Goal: Task Accomplishment & Management: Use online tool/utility

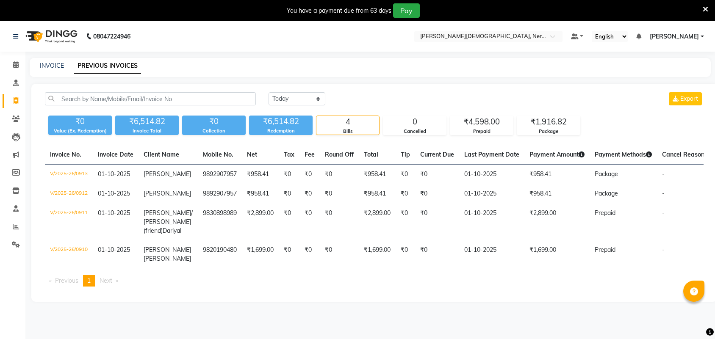
select select "[DATE]"
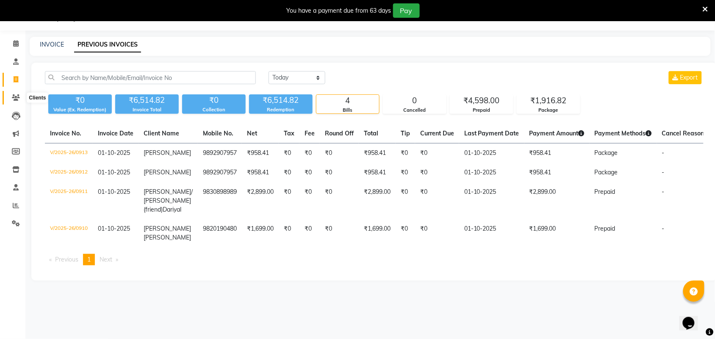
click at [18, 97] on icon at bounding box center [16, 97] width 8 height 6
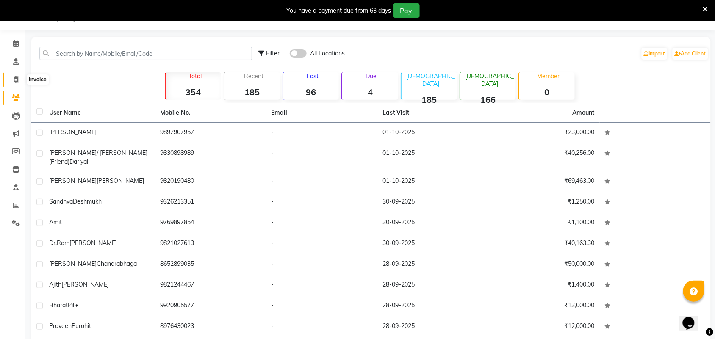
click at [14, 79] on icon at bounding box center [16, 79] width 5 height 6
select select "6808"
select select "service"
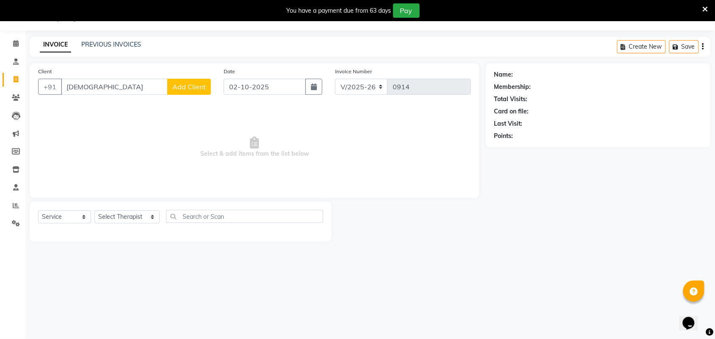
type input "[DEMOGRAPHIC_DATA]"
click at [191, 92] on button "Add Client" at bounding box center [189, 87] width 44 height 16
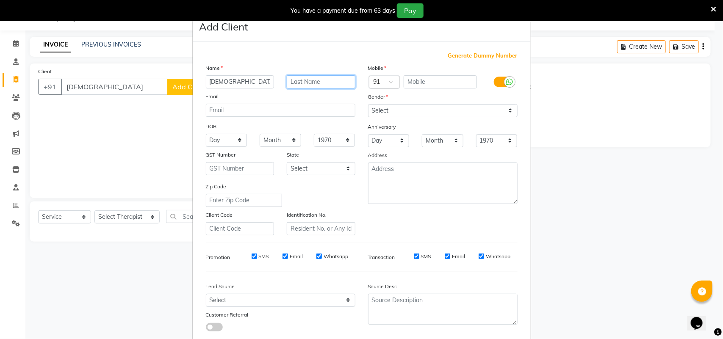
click at [318, 85] on input "text" at bounding box center [321, 81] width 69 height 13
type input "Nijam"
click at [468, 83] on input "text" at bounding box center [440, 81] width 73 height 13
type input "9820842053"
click at [396, 115] on select "Select [DEMOGRAPHIC_DATA] [DEMOGRAPHIC_DATA] Other Prefer Not To Say" at bounding box center [442, 110] width 149 height 13
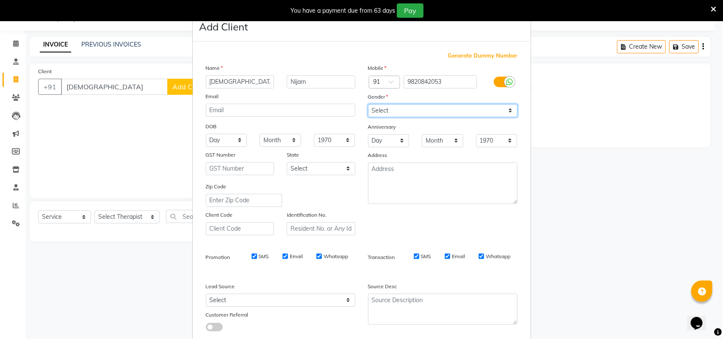
click at [368, 104] on select "Select [DEMOGRAPHIC_DATA] [DEMOGRAPHIC_DATA] Other Prefer Not To Say" at bounding box center [442, 110] width 149 height 13
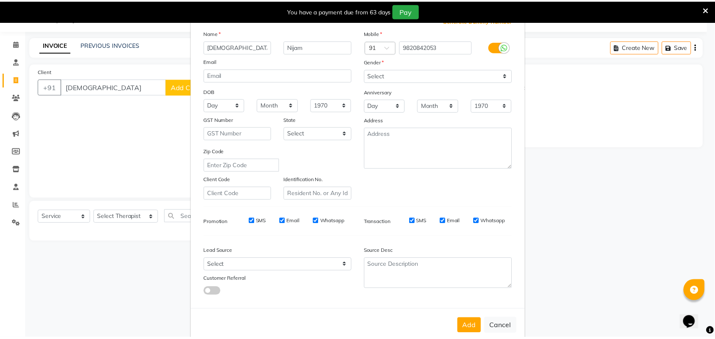
scroll to position [49, 0]
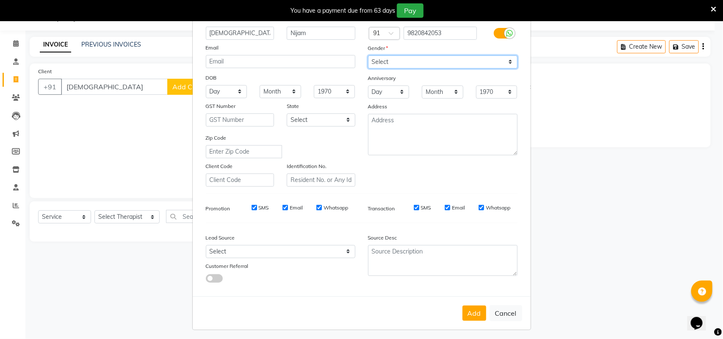
click at [418, 57] on select "Select [DEMOGRAPHIC_DATA] [DEMOGRAPHIC_DATA] Other Prefer Not To Say" at bounding box center [442, 61] width 149 height 13
select select "[DEMOGRAPHIC_DATA]"
click at [368, 55] on select "Select [DEMOGRAPHIC_DATA] [DEMOGRAPHIC_DATA] Other Prefer Not To Say" at bounding box center [442, 61] width 149 height 13
click at [470, 308] on button "Add" at bounding box center [474, 313] width 24 height 15
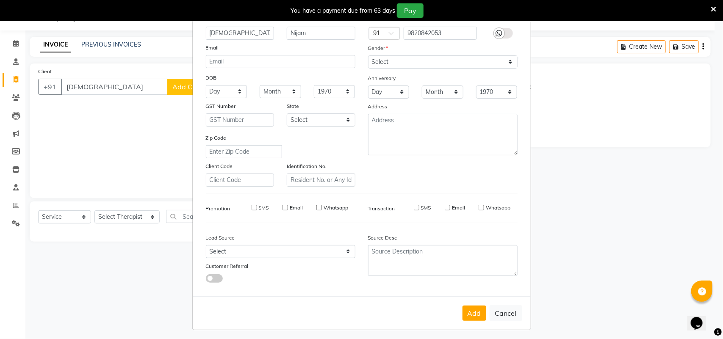
type input "9820842053"
select select
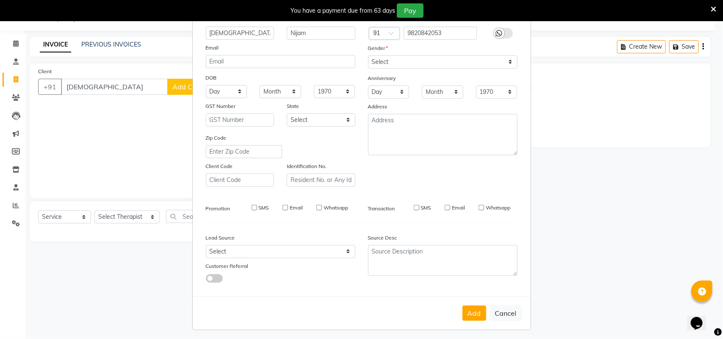
select select
checkbox input "false"
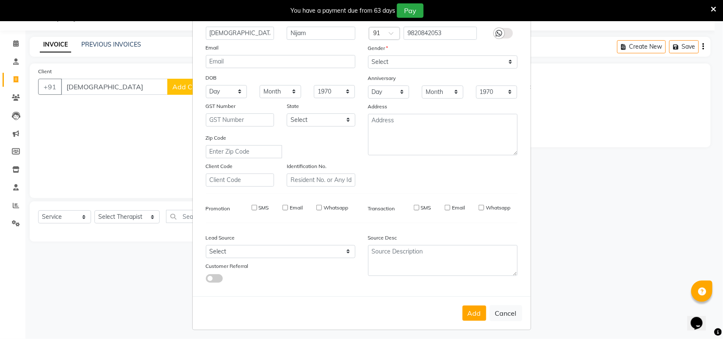
checkbox input "false"
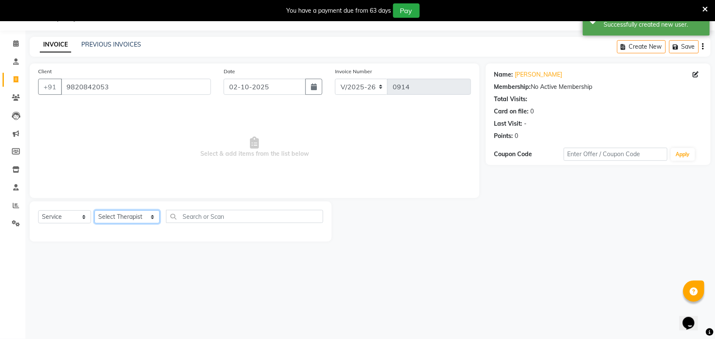
click at [144, 217] on select "Select Therapist [PERSON_NAME] [PERSON_NAME] [PERSON_NAME] Bapu Blind therpist …" at bounding box center [126, 216] width 65 height 13
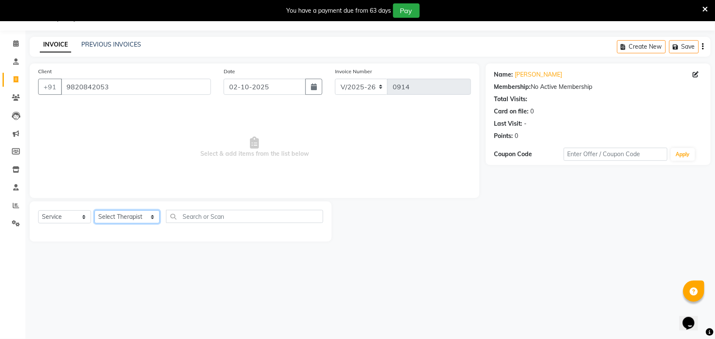
select select "57062"
click at [94, 210] on select "Select Therapist [PERSON_NAME] [PERSON_NAME] [PERSON_NAME] Bapu Blind therpist …" at bounding box center [126, 216] width 65 height 13
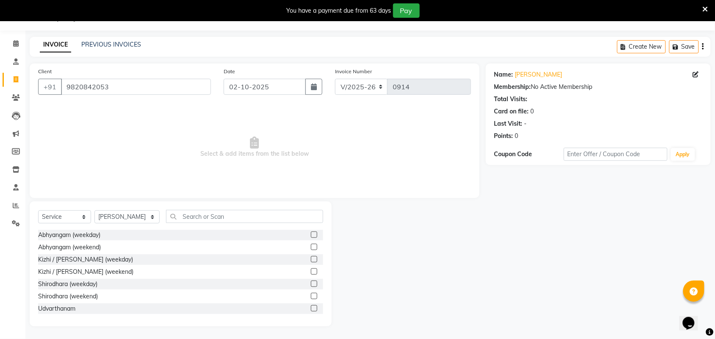
click at [311, 233] on label at bounding box center [314, 235] width 6 height 6
click at [311, 233] on input "checkbox" at bounding box center [314, 235] width 6 height 6
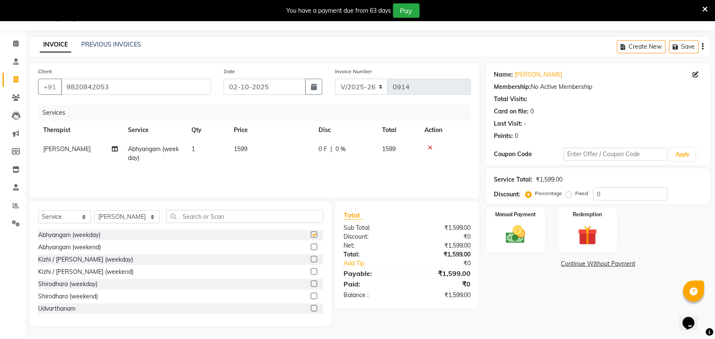
checkbox input "false"
click at [513, 233] on img at bounding box center [515, 234] width 33 height 23
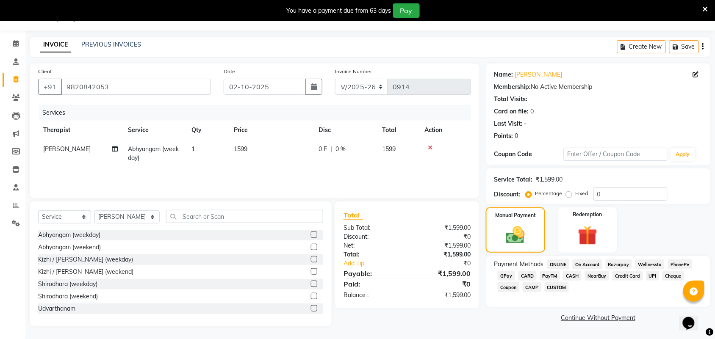
click at [545, 276] on span "PayTM" at bounding box center [550, 276] width 20 height 10
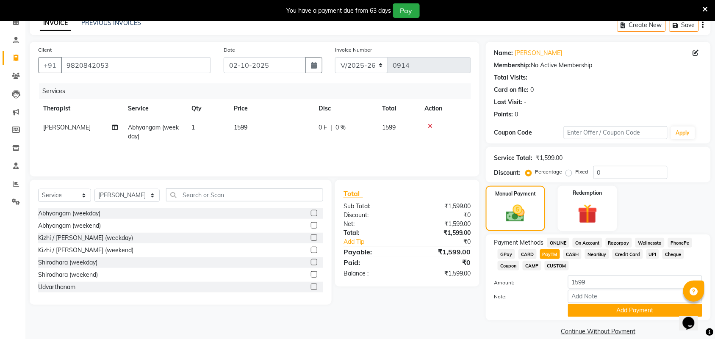
scroll to position [54, 0]
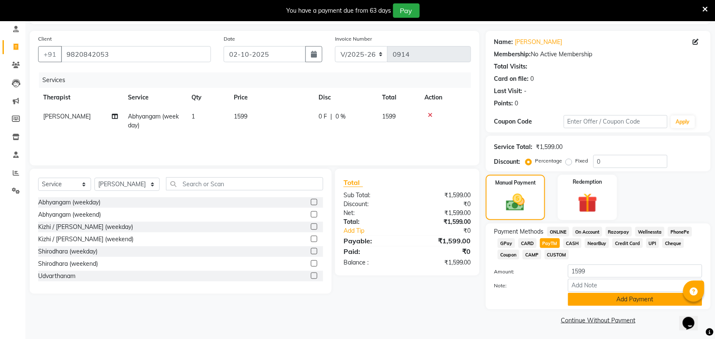
click at [642, 297] on button "Add Payment" at bounding box center [635, 299] width 134 height 13
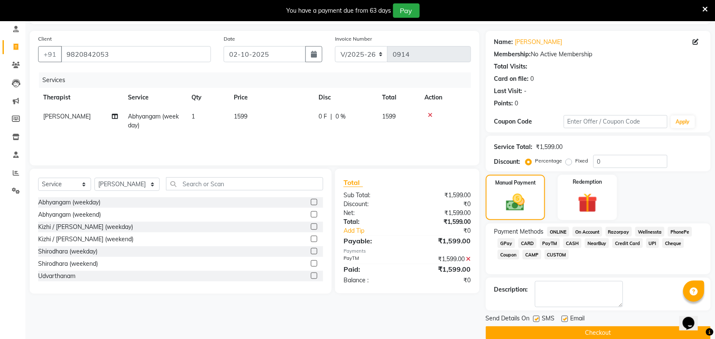
click at [534, 318] on label at bounding box center [536, 319] width 6 height 6
click at [534, 318] on input "checkbox" at bounding box center [536, 320] width 6 height 6
checkbox input "false"
click at [567, 320] on label at bounding box center [564, 319] width 6 height 6
click at [567, 320] on input "checkbox" at bounding box center [564, 320] width 6 height 6
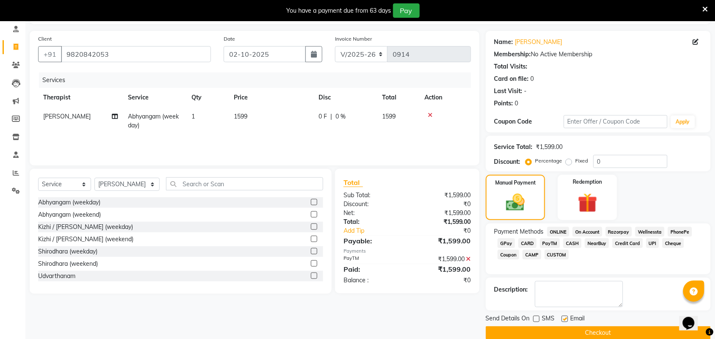
checkbox input "false"
click at [599, 334] on button "Checkout" at bounding box center [598, 332] width 225 height 13
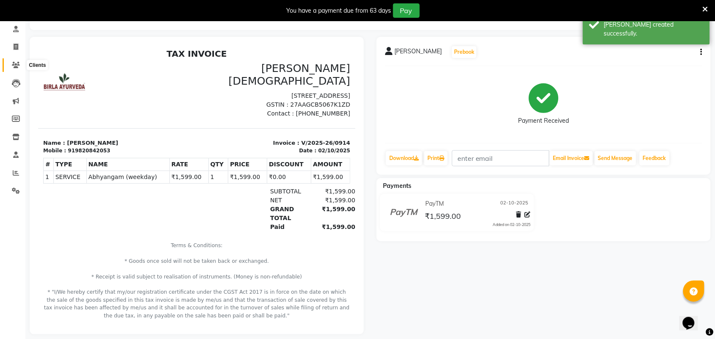
click at [15, 66] on icon at bounding box center [16, 65] width 8 height 6
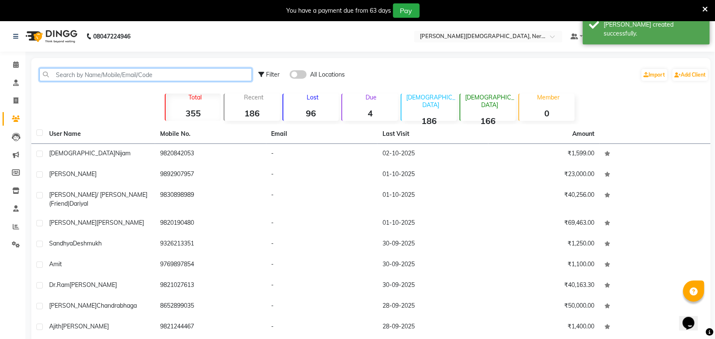
click at [110, 72] on input "text" at bounding box center [145, 74] width 213 height 13
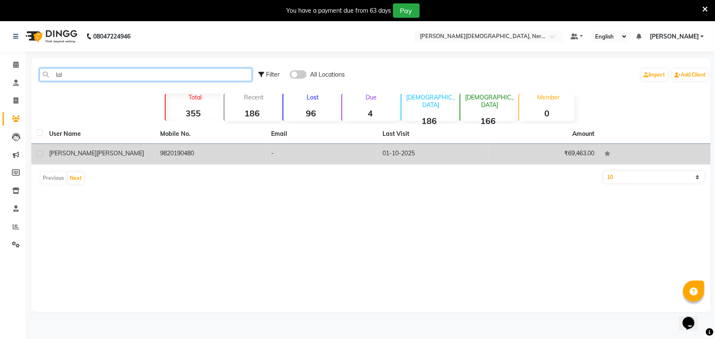
type input "lal"
click at [97, 157] on span "[PERSON_NAME]" at bounding box center [120, 153] width 47 height 8
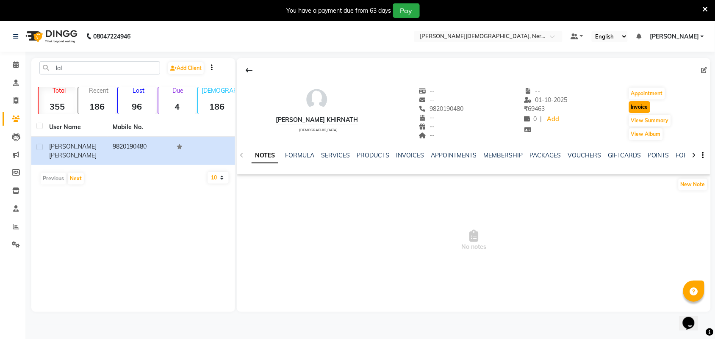
click at [640, 108] on button "Invoice" at bounding box center [639, 107] width 21 height 12
select select "6808"
select select "service"
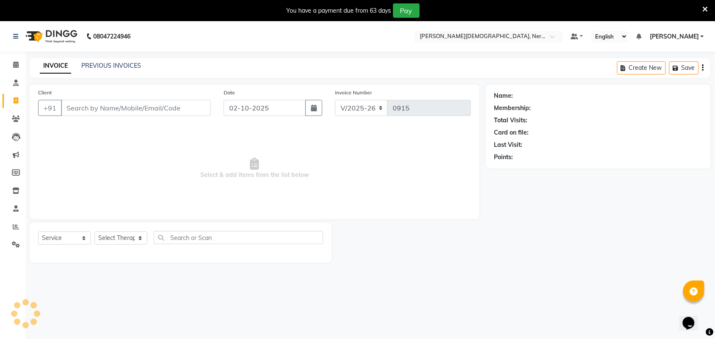
scroll to position [21, 0]
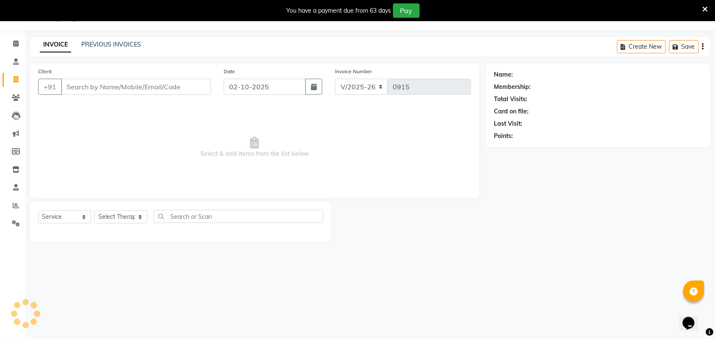
type input "9820190480"
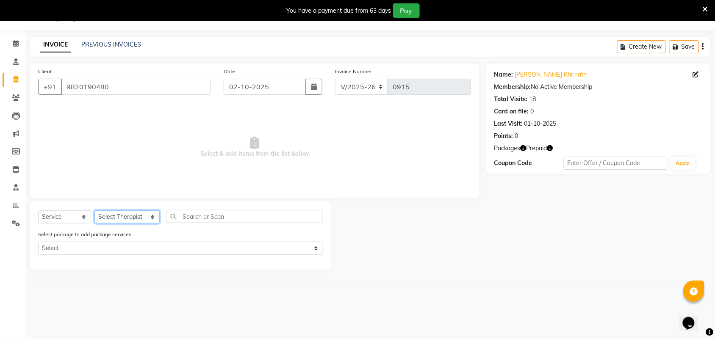
click at [143, 216] on select "Select Therapist [PERSON_NAME] [PERSON_NAME] [PERSON_NAME] Bapu Blind therpist …" at bounding box center [126, 216] width 65 height 13
select select "57061"
click at [94, 210] on select "Select Therapist [PERSON_NAME] [PERSON_NAME] [PERSON_NAME] Bapu Blind therpist …" at bounding box center [126, 216] width 65 height 13
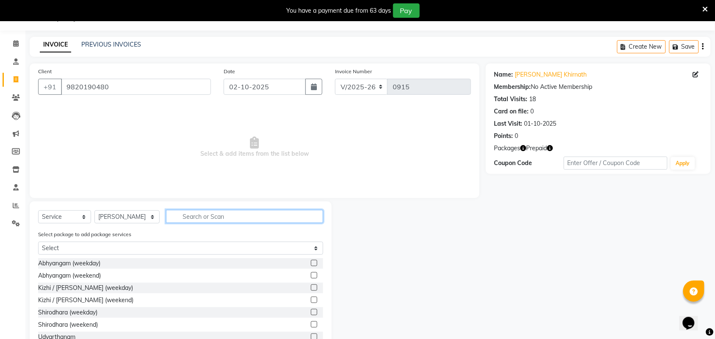
click at [213, 221] on input "text" at bounding box center [244, 216] width 157 height 13
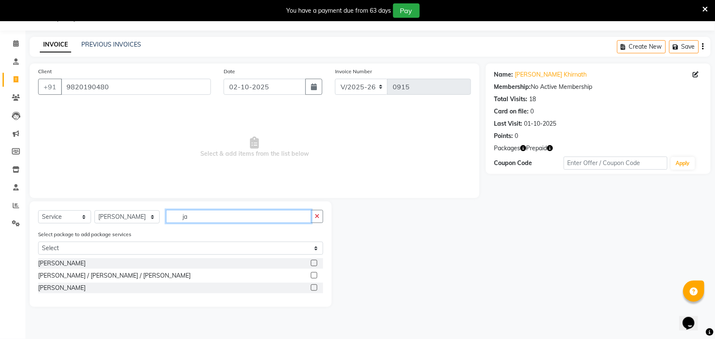
type input "ja"
click at [314, 277] on label at bounding box center [314, 275] width 6 height 6
click at [314, 277] on input "checkbox" at bounding box center [314, 276] width 6 height 6
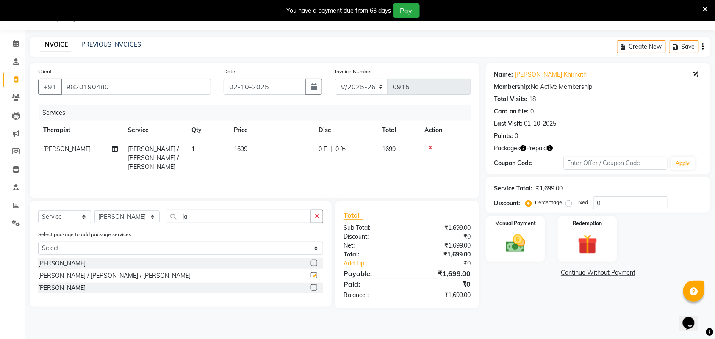
checkbox input "false"
click at [592, 235] on img at bounding box center [587, 244] width 33 height 25
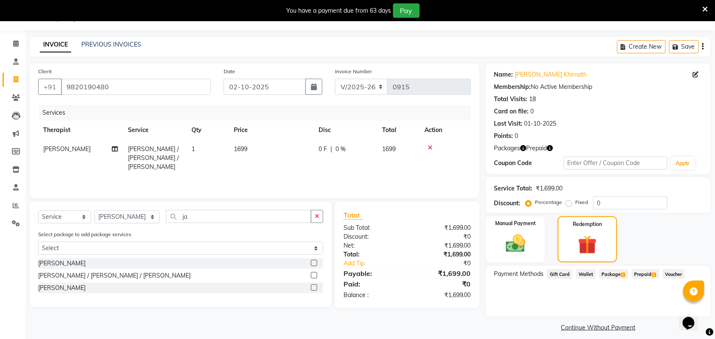
click at [640, 273] on span "Prepaid 1" at bounding box center [646, 274] width 28 height 10
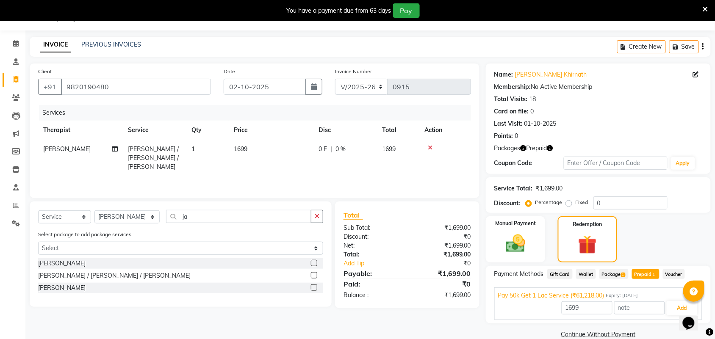
scroll to position [35, 0]
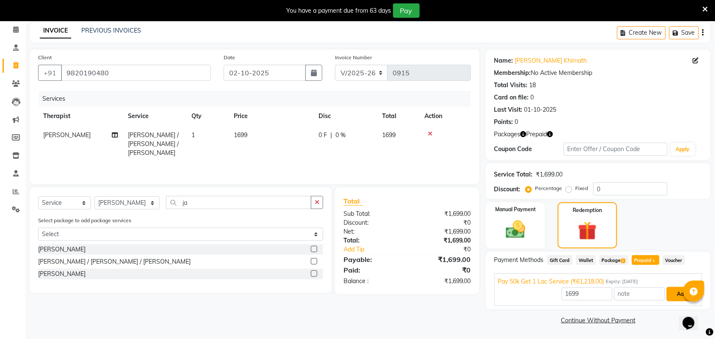
click at [678, 296] on button "Add" at bounding box center [681, 294] width 31 height 14
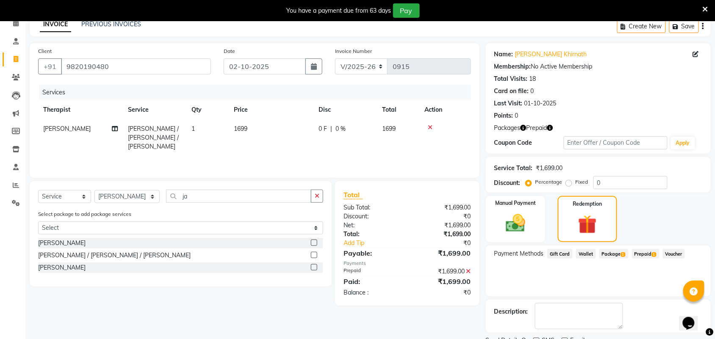
scroll to position [49, 0]
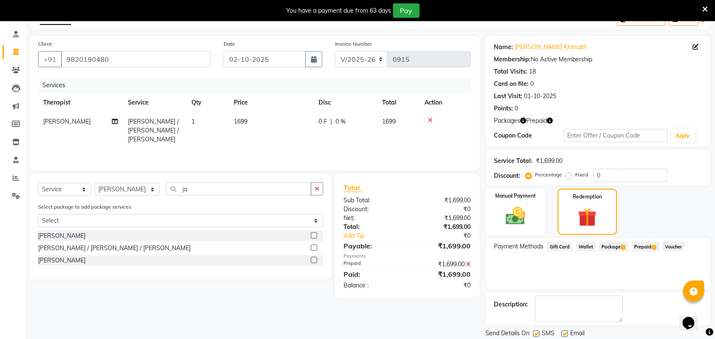
click at [534, 332] on label at bounding box center [536, 334] width 6 height 6
click at [534, 332] on input "checkbox" at bounding box center [536, 335] width 6 height 6
checkbox input "false"
click at [561, 332] on label at bounding box center [564, 334] width 6 height 6
click at [561, 332] on input "checkbox" at bounding box center [564, 335] width 6 height 6
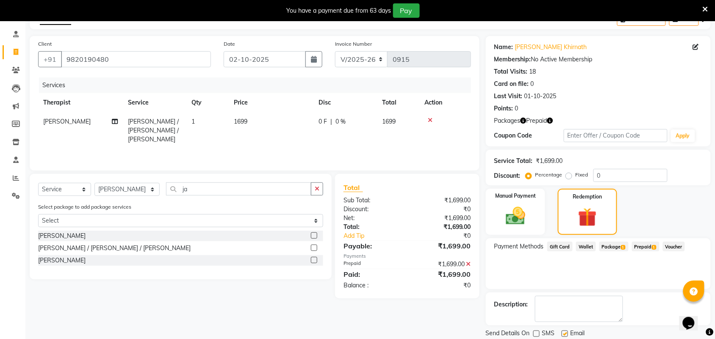
checkbox input "false"
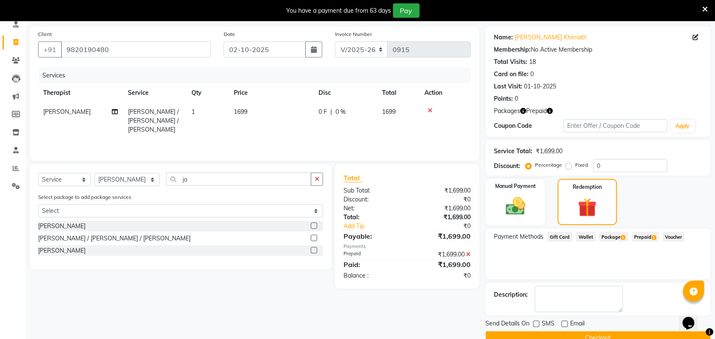
scroll to position [77, 0]
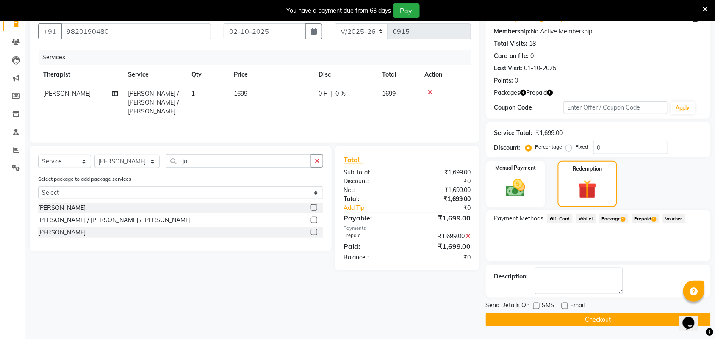
click at [589, 316] on button "Checkout" at bounding box center [598, 319] width 225 height 13
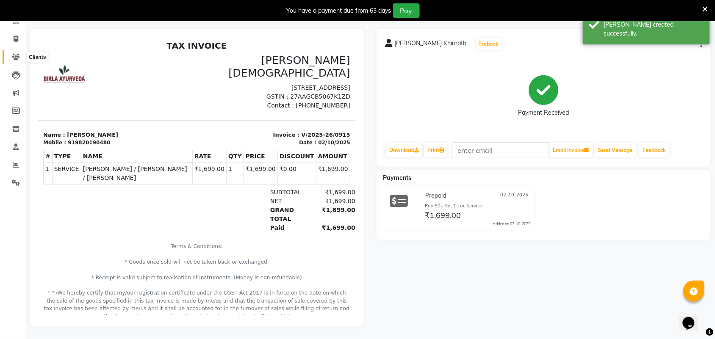
click at [15, 54] on icon at bounding box center [16, 57] width 8 height 6
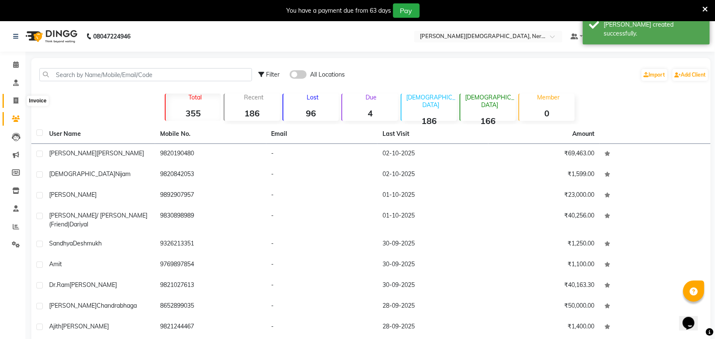
click at [17, 100] on icon at bounding box center [16, 100] width 5 height 6
select select "service"
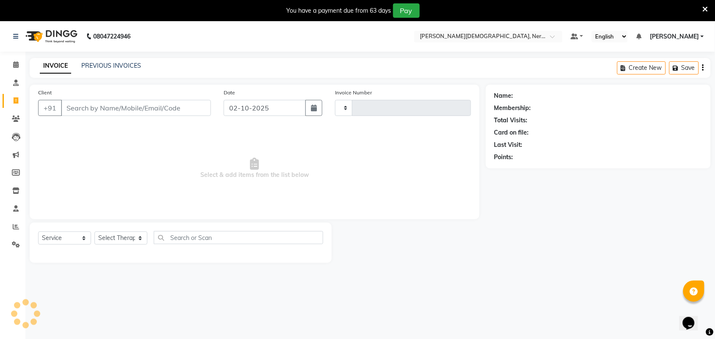
type input "0916"
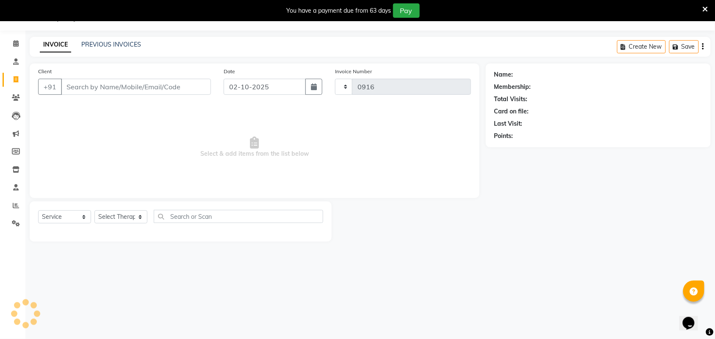
select select "6808"
click at [114, 41] on link "PREVIOUS INVOICES" at bounding box center [111, 45] width 60 height 8
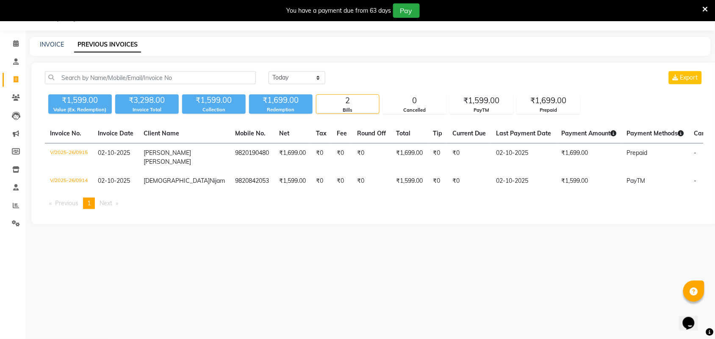
select select "6808"
select select "service"
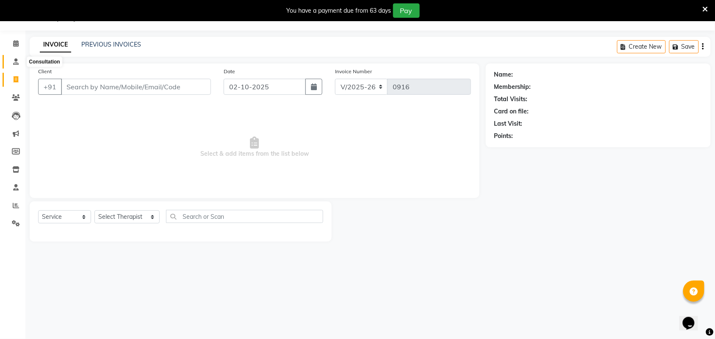
click at [15, 58] on span at bounding box center [15, 62] width 15 height 10
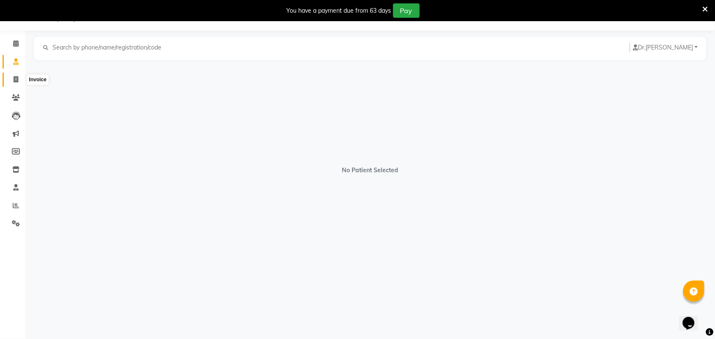
click at [15, 81] on icon at bounding box center [16, 79] width 5 height 6
select select "service"
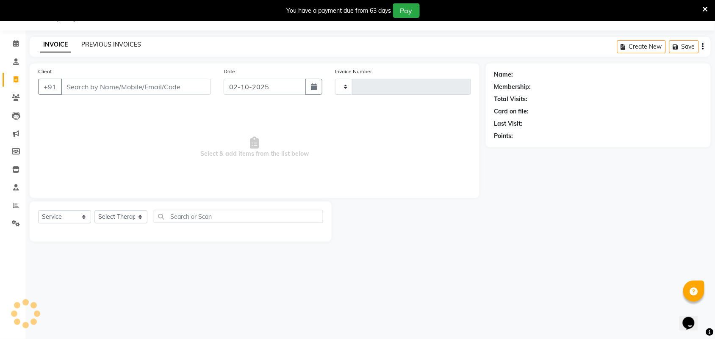
type input "0916"
click at [111, 45] on link "PREVIOUS INVOICES" at bounding box center [111, 45] width 60 height 8
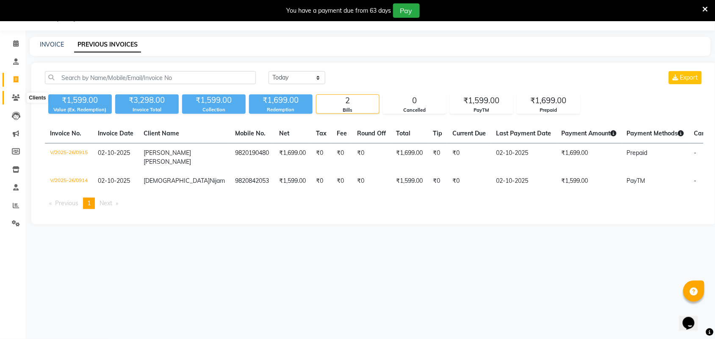
click at [14, 97] on icon at bounding box center [16, 97] width 8 height 6
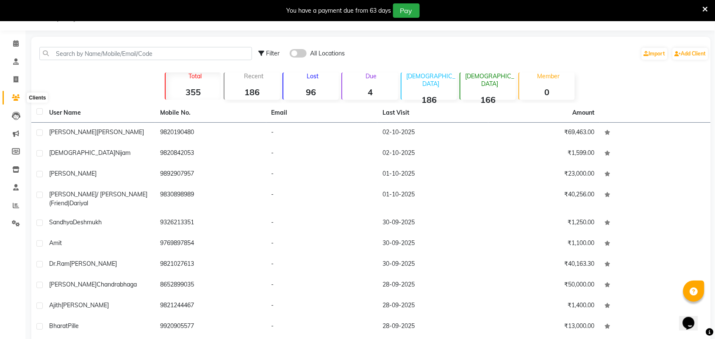
click at [18, 97] on icon at bounding box center [16, 97] width 8 height 6
click at [11, 81] on span at bounding box center [15, 80] width 15 height 10
select select "6808"
select select "service"
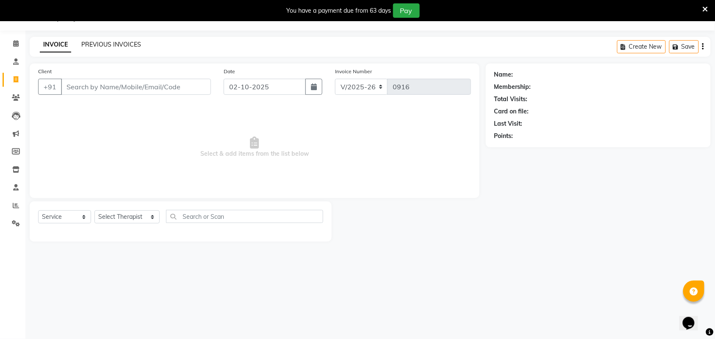
click at [104, 46] on link "PREVIOUS INVOICES" at bounding box center [111, 45] width 60 height 8
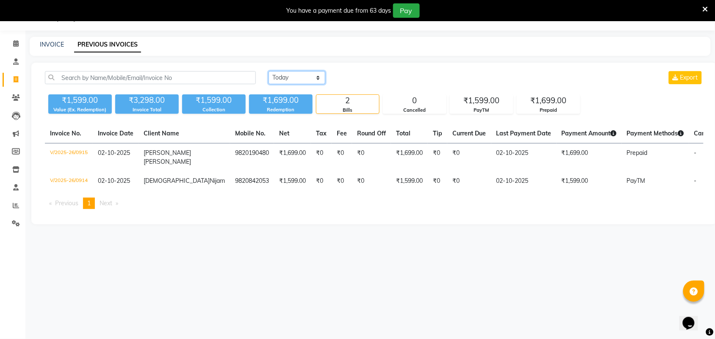
click at [304, 80] on select "[DATE] [DATE] Custom Range" at bounding box center [296, 77] width 57 height 13
select select "range"
click at [268, 71] on select "[DATE] [DATE] Custom Range" at bounding box center [296, 77] width 57 height 13
click at [380, 79] on input "02-10-2025" at bounding box center [365, 78] width 59 height 12
select select "10"
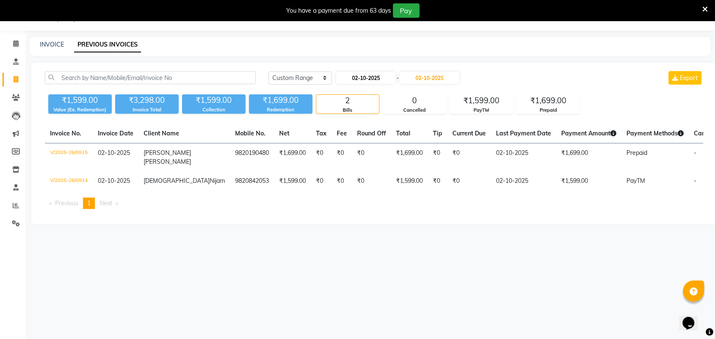
select select "2025"
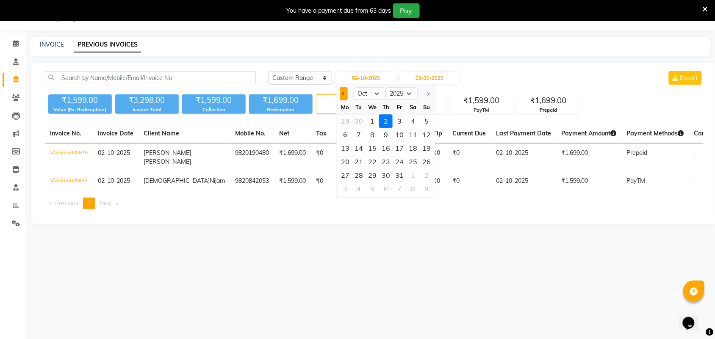
click at [344, 91] on button "Previous month" at bounding box center [343, 94] width 7 height 14
select select "9"
click at [343, 117] on div "1" at bounding box center [345, 122] width 14 height 14
type input "01-09-2025"
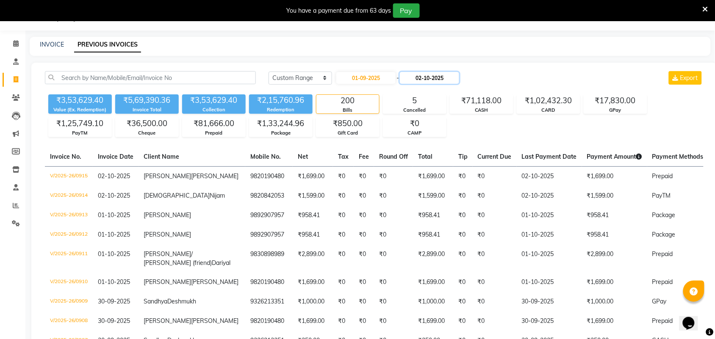
click at [435, 77] on input "02-10-2025" at bounding box center [429, 78] width 59 height 12
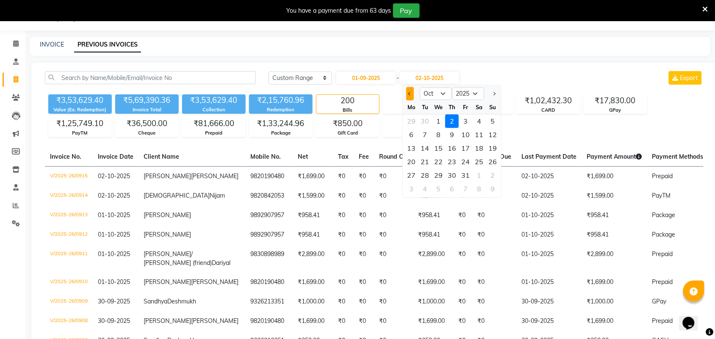
click at [407, 91] on button "Previous month" at bounding box center [409, 94] width 7 height 14
select select "9"
click at [425, 172] on div "30" at bounding box center [425, 176] width 14 height 14
type input "30-09-2025"
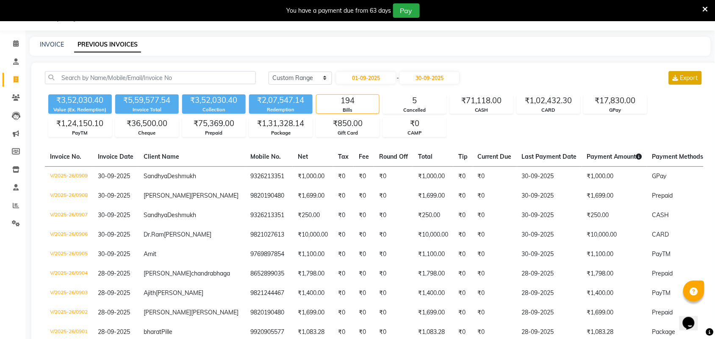
click at [676, 75] on icon at bounding box center [675, 78] width 6 height 6
